Goal: Browse casually

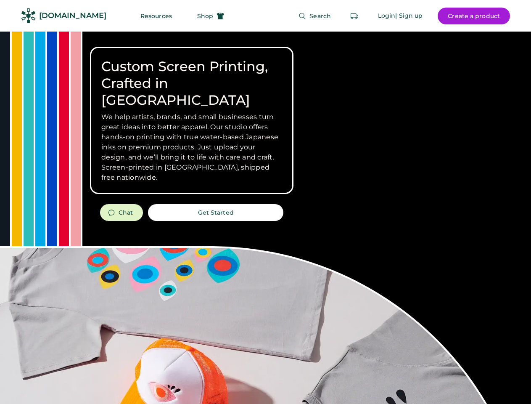
click at [265, 202] on div "Custom Screen Printing, Crafted in [GEOGRAPHIC_DATA] We help artists, brands, a…" at bounding box center [265, 299] width 531 height 534
click at [265, 217] on div "Custom Screen Printing, Crafted in [GEOGRAPHIC_DATA] We help artists, brands, a…" at bounding box center [265, 299] width 531 height 534
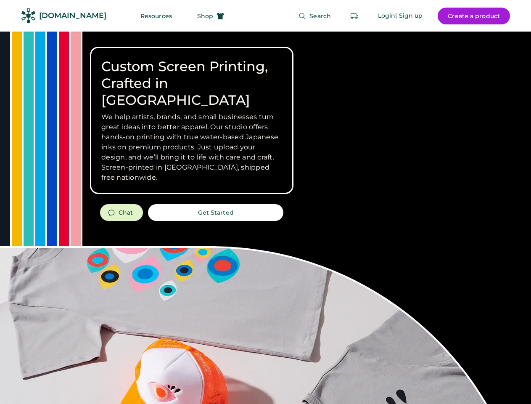
click at [265, 217] on div "Custom Screen Printing, Crafted in [GEOGRAPHIC_DATA] We help artists, brands, a…" at bounding box center [265, 299] width 531 height 534
click at [192, 120] on h3 "We help artists, brands, and small businesses turn great ideas into better appa…" at bounding box center [191, 147] width 181 height 71
click at [192, 112] on h3 "We help artists, brands, and small businesses turn great ideas into better appa…" at bounding box center [191, 147] width 181 height 71
click at [192, 75] on h1 "Custom Screen Printing, Crafted in [GEOGRAPHIC_DATA]" at bounding box center [191, 83] width 181 height 50
